Goal: Find specific page/section

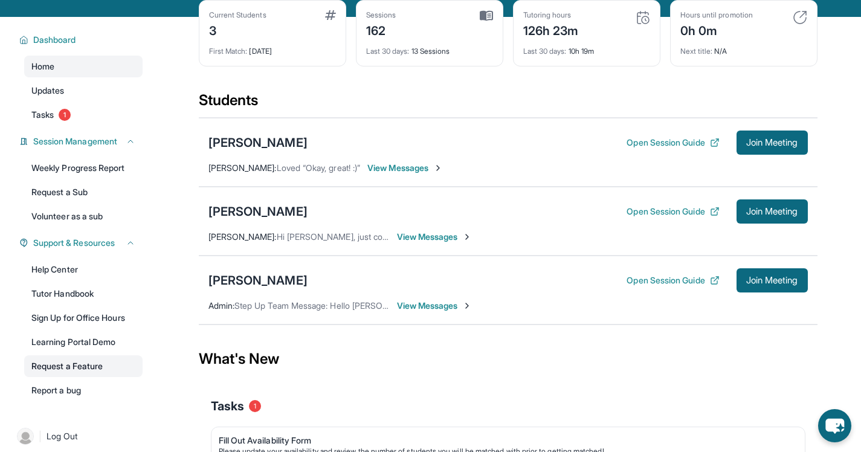
scroll to position [99, 0]
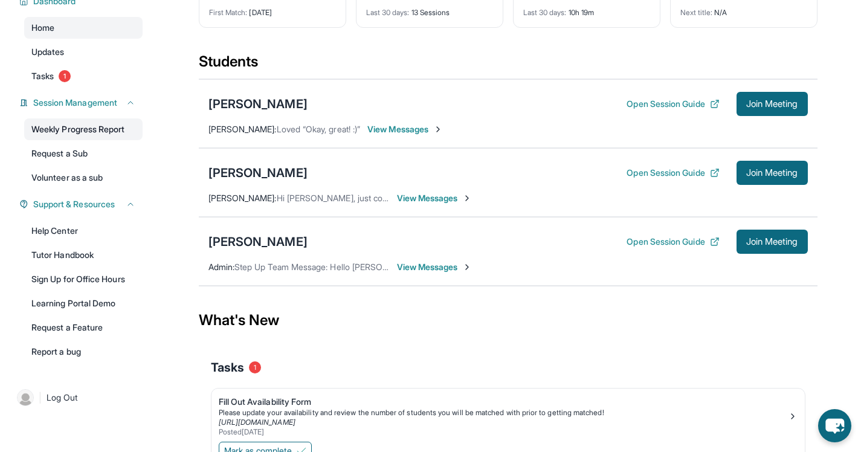
click at [79, 124] on link "Weekly Progress Report" at bounding box center [83, 129] width 118 height 22
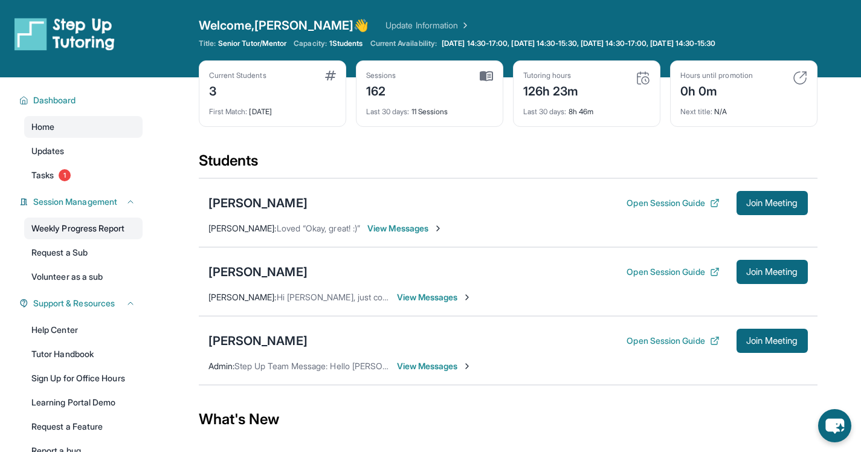
click at [91, 233] on link "Weekly Progress Report" at bounding box center [83, 228] width 118 height 22
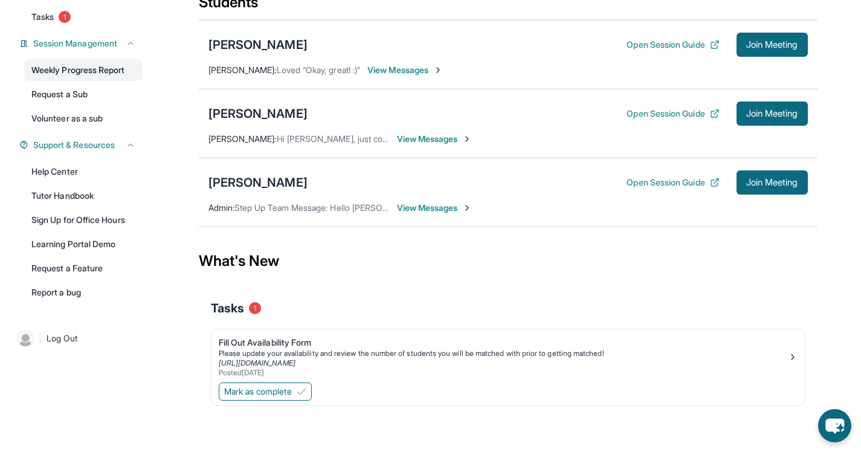
scroll to position [156, 0]
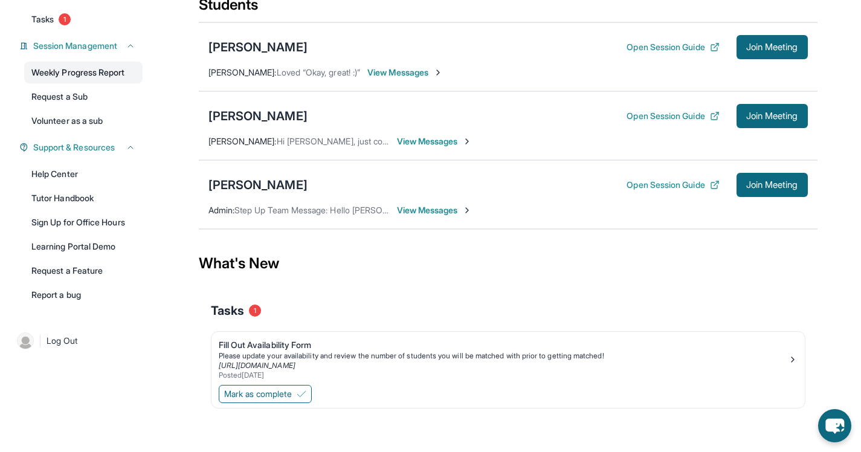
click at [111, 74] on link "Weekly Progress Report" at bounding box center [83, 73] width 118 height 22
